Goal: Task Accomplishment & Management: Manage account settings

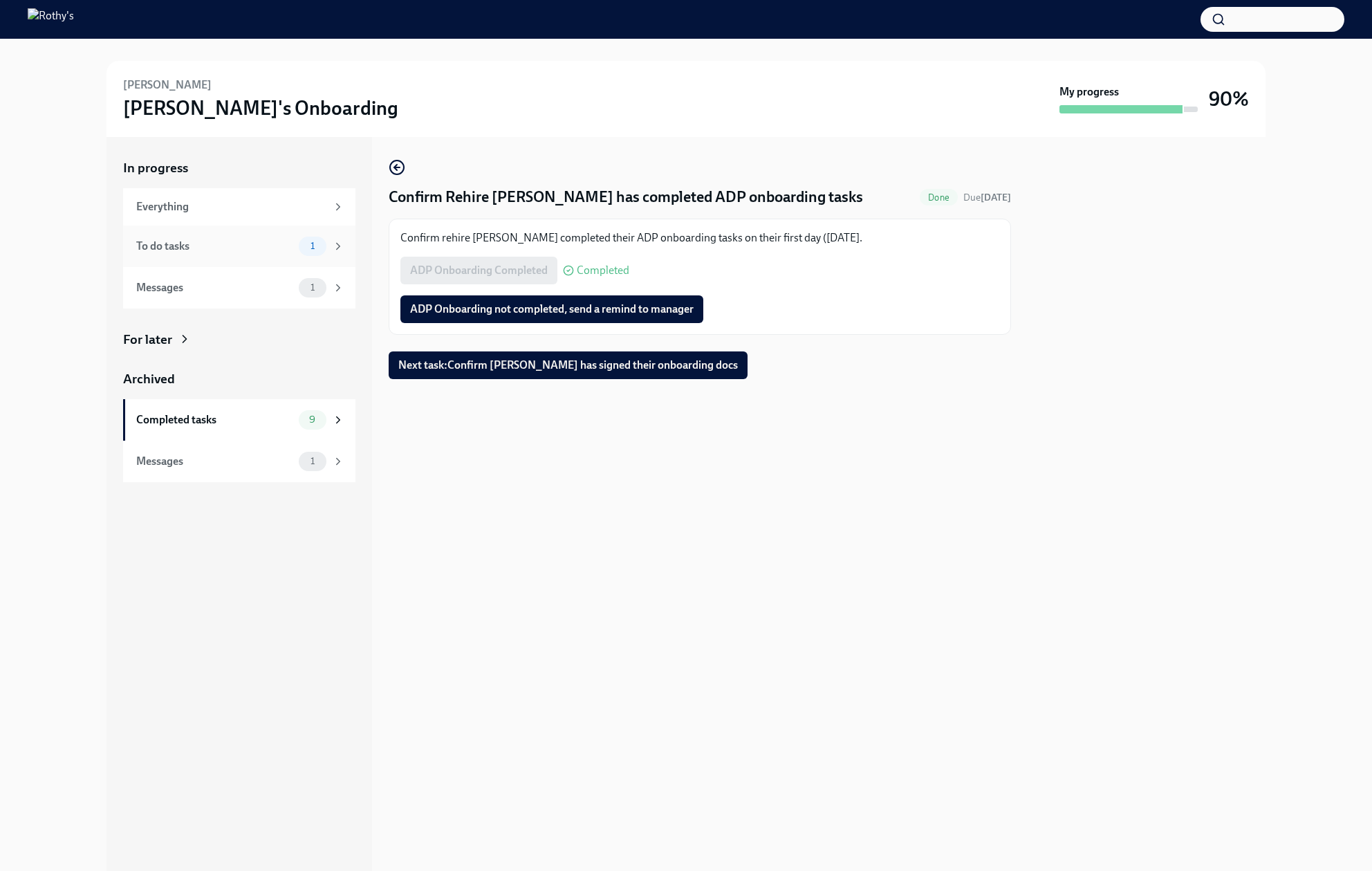
click at [215, 241] on div "To do tasks" at bounding box center [215, 246] width 157 height 15
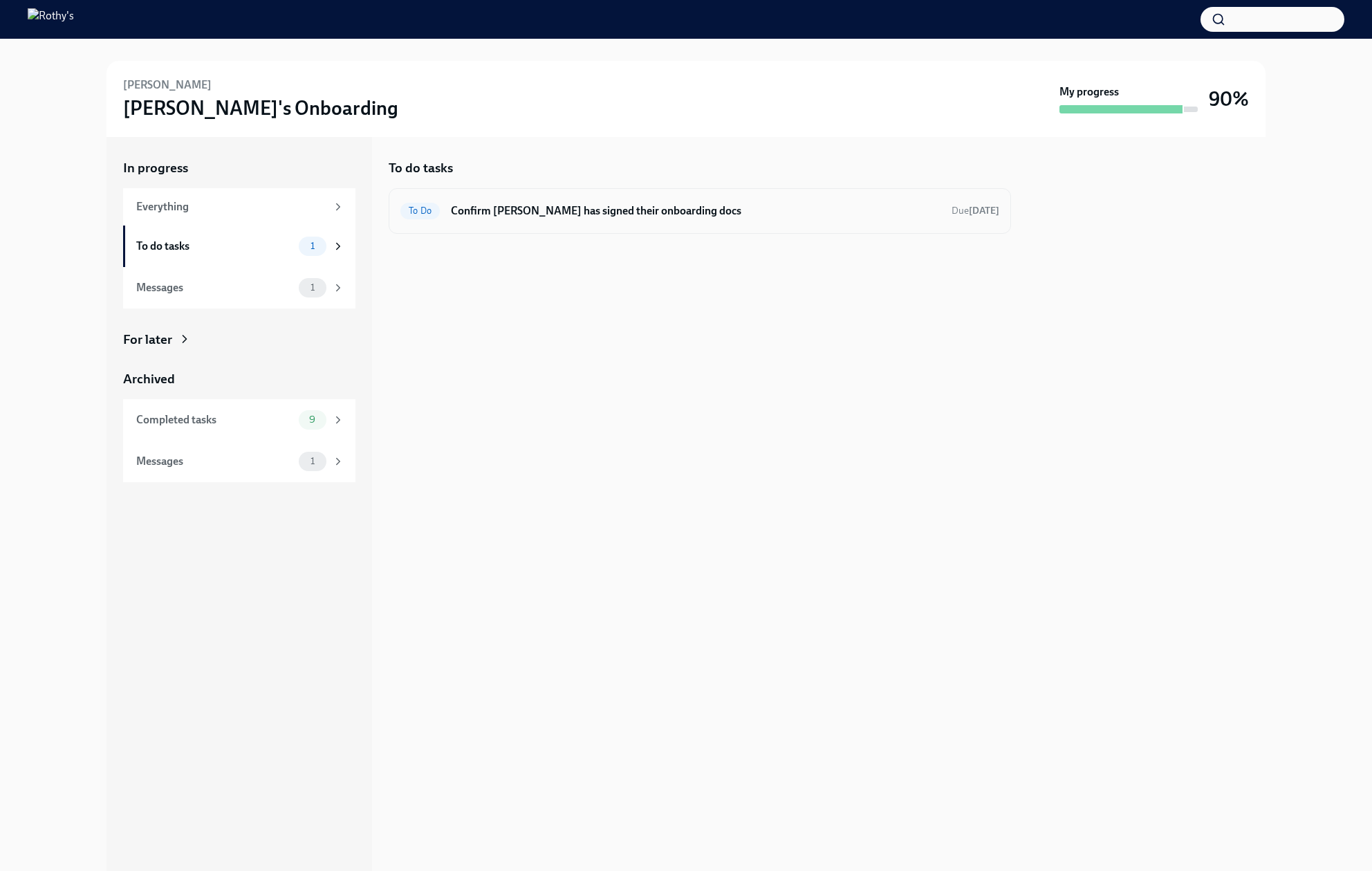
click at [528, 210] on h6 "Confirm [PERSON_NAME] has signed their onboarding docs" at bounding box center [696, 211] width 490 height 15
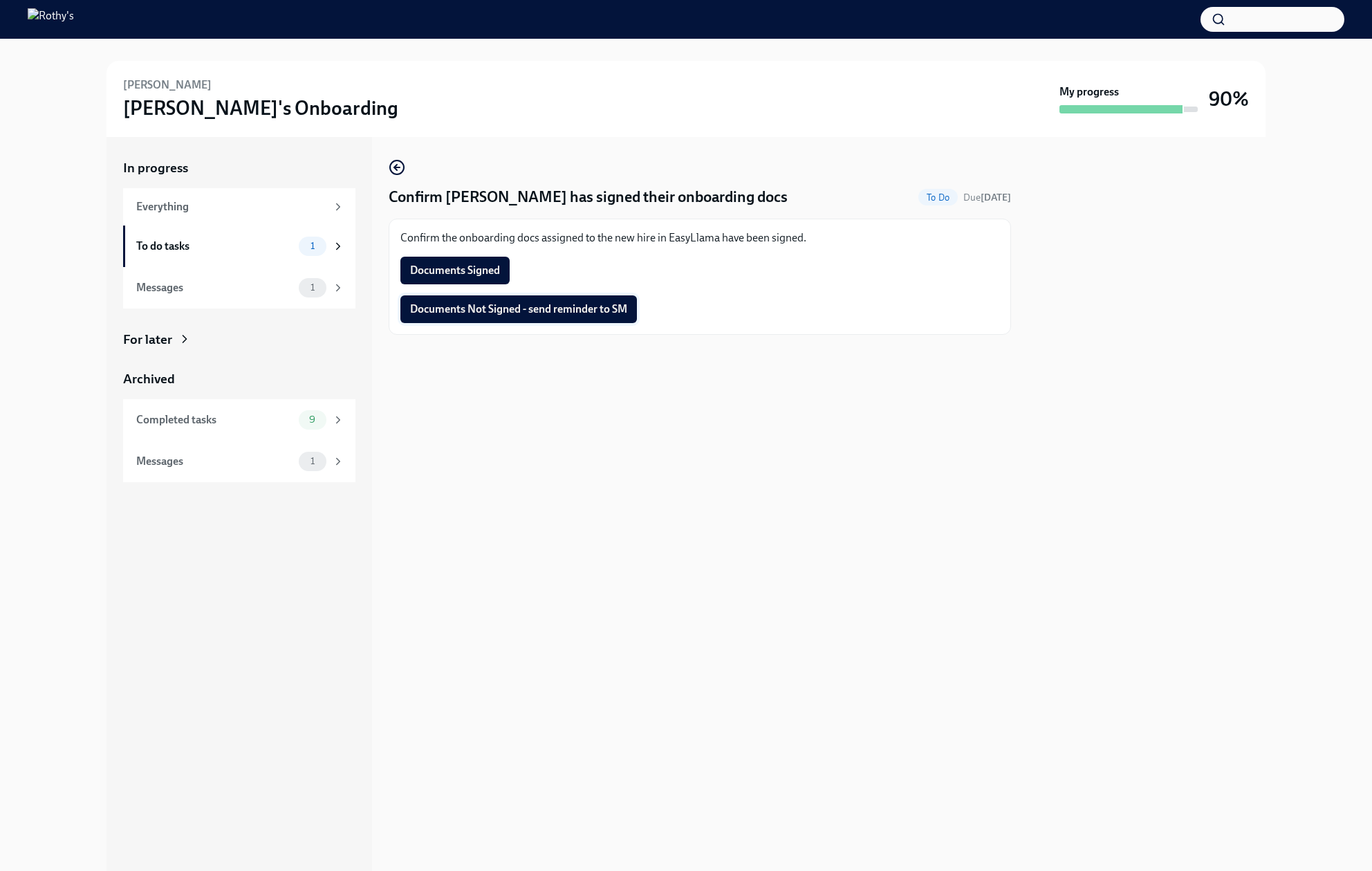
click at [570, 310] on span "Documents Not Signed - send reminder to SM" at bounding box center [519, 309] width 217 height 14
